Goal: Check status: Check status

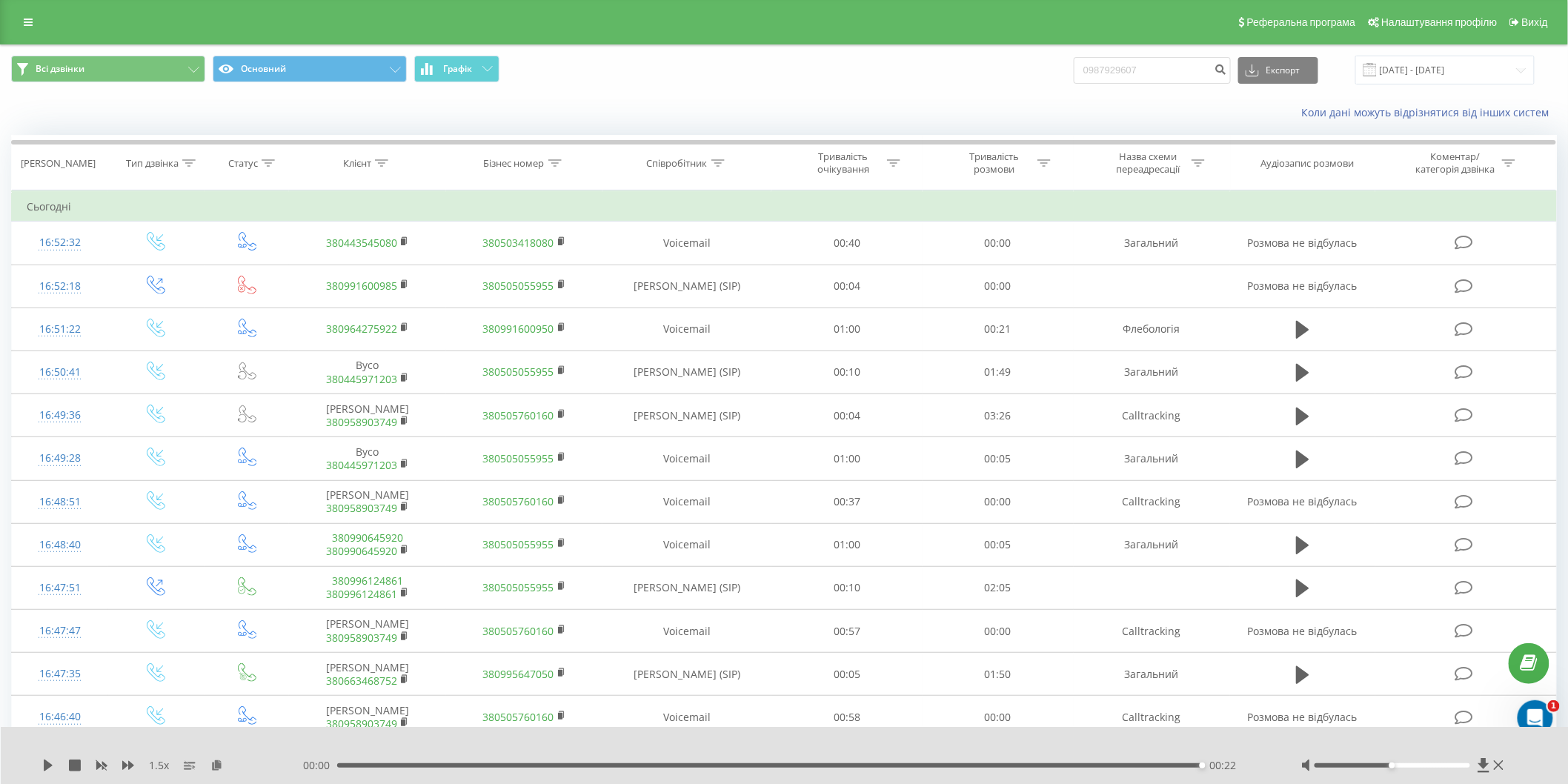
type input "0987929607"
